Goal: Transaction & Acquisition: Book appointment/travel/reservation

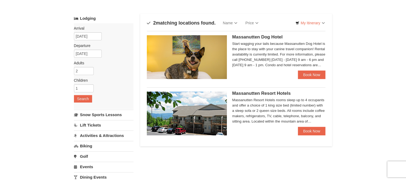
scroll to position [23, 0]
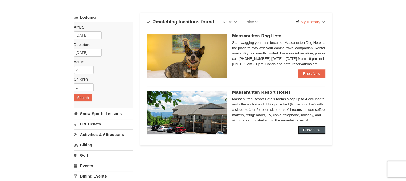
click at [307, 129] on link "Book Now" at bounding box center [312, 130] width 28 height 9
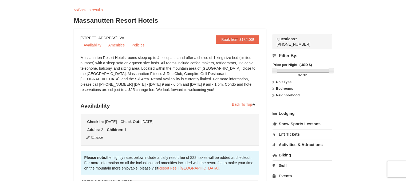
scroll to position [23, 0]
click at [236, 38] on link "Book from $132.00!" at bounding box center [237, 39] width 43 height 9
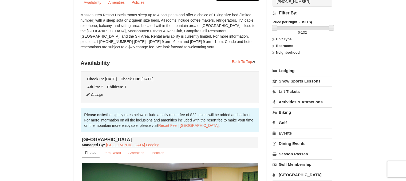
scroll to position [0, 0]
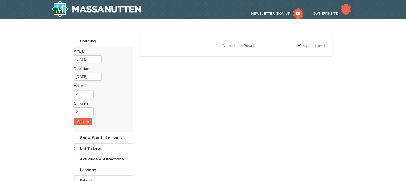
select select "10"
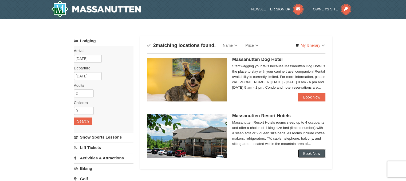
click at [315, 152] on link "Book Now" at bounding box center [312, 153] width 28 height 9
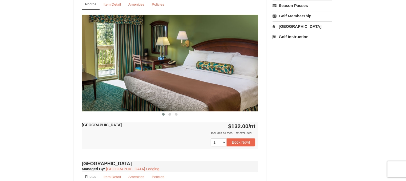
scroll to position [211, 0]
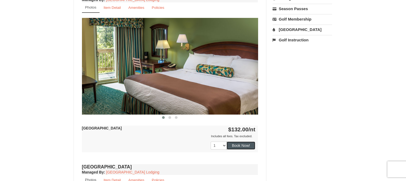
click at [244, 143] on button "Book Now!" at bounding box center [241, 145] width 29 height 8
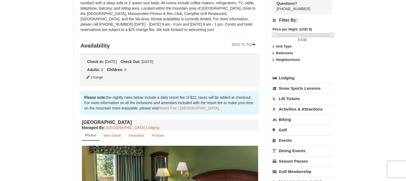
scroll to position [52, 0]
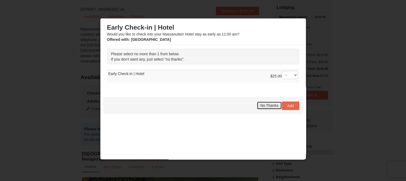
click at [264, 104] on span "No Thanks" at bounding box center [269, 105] width 18 height 4
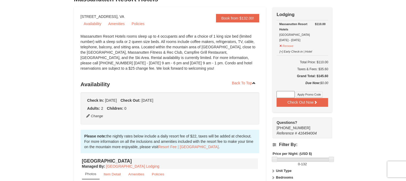
scroll to position [0, 0]
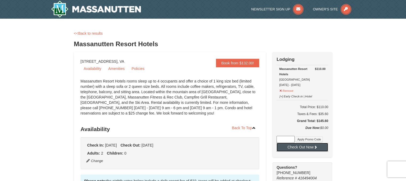
click at [311, 146] on button "Check Out Now" at bounding box center [303, 147] width 52 height 9
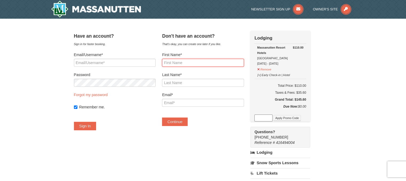
click at [183, 61] on input "First Name*" at bounding box center [203, 63] width 82 height 8
type input "[GEOGRAPHIC_DATA]"
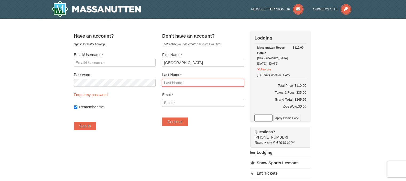
type input "Striluk"
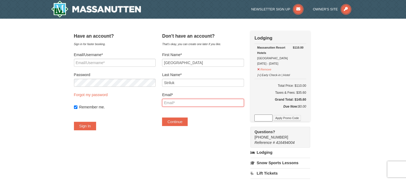
type input "mstriluk@gmail.com"
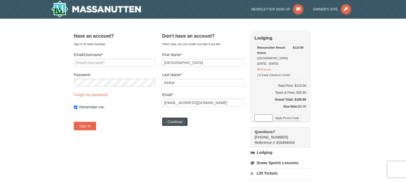
click at [183, 121] on button "Continue" at bounding box center [175, 121] width 26 height 9
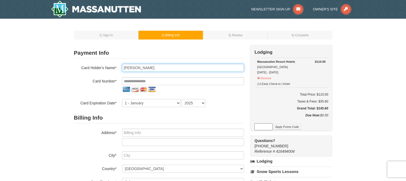
click at [141, 68] on input "Madison Striluk" at bounding box center [183, 68] width 122 height 8
click at [139, 68] on input "Madison Striluk" at bounding box center [183, 68] width 122 height 8
type input "Madison L Striluk"
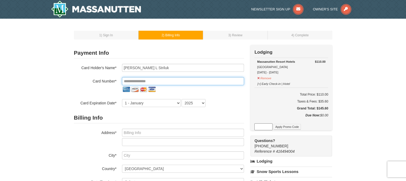
click at [144, 78] on input "tel" at bounding box center [183, 81] width 122 height 8
type input "****"
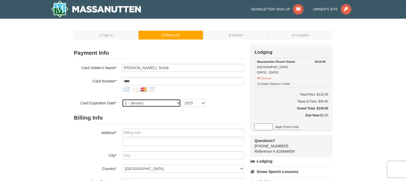
select select "6"
select select "2028"
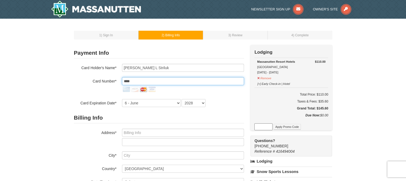
click at [159, 81] on input "****" at bounding box center [183, 81] width 122 height 8
type input "**********"
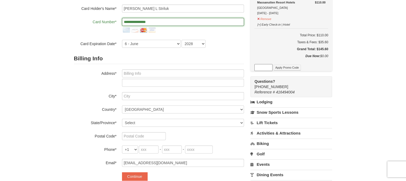
scroll to position [60, 0]
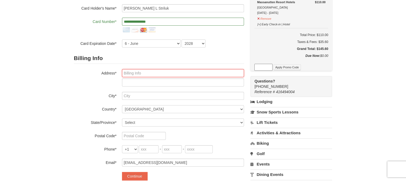
click at [146, 76] on input "text" at bounding box center [183, 73] width 122 height 8
type input "2403 ACORN RD"
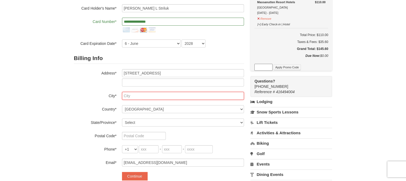
type input "LANGHORNE"
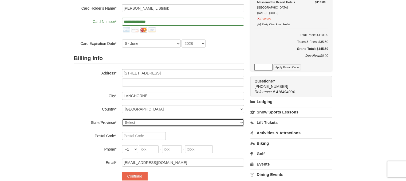
select select "PA"
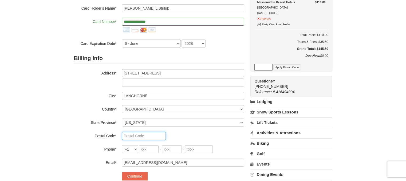
type input "19053"
type input "267"
type input "632"
type input "3317"
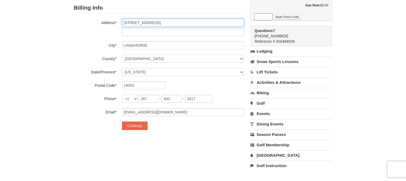
scroll to position [117, 0]
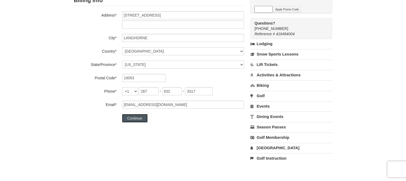
click at [142, 117] on button "Continue" at bounding box center [135, 118] width 26 height 9
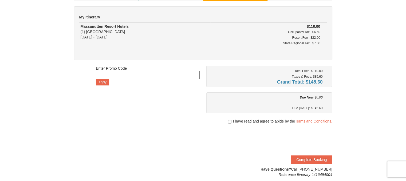
scroll to position [40, 0]
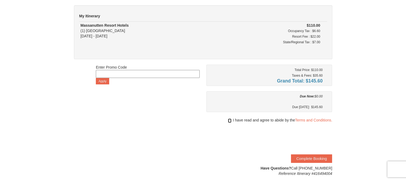
click at [229, 121] on input "checkbox" at bounding box center [229, 121] width 3 height 4
checkbox input "true"
click at [309, 158] on button "Complete Booking" at bounding box center [311, 158] width 41 height 9
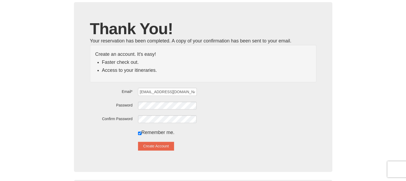
scroll to position [29, 0]
click at [166, 142] on button "Create Account" at bounding box center [156, 145] width 36 height 9
